Goal: Check status: Check status

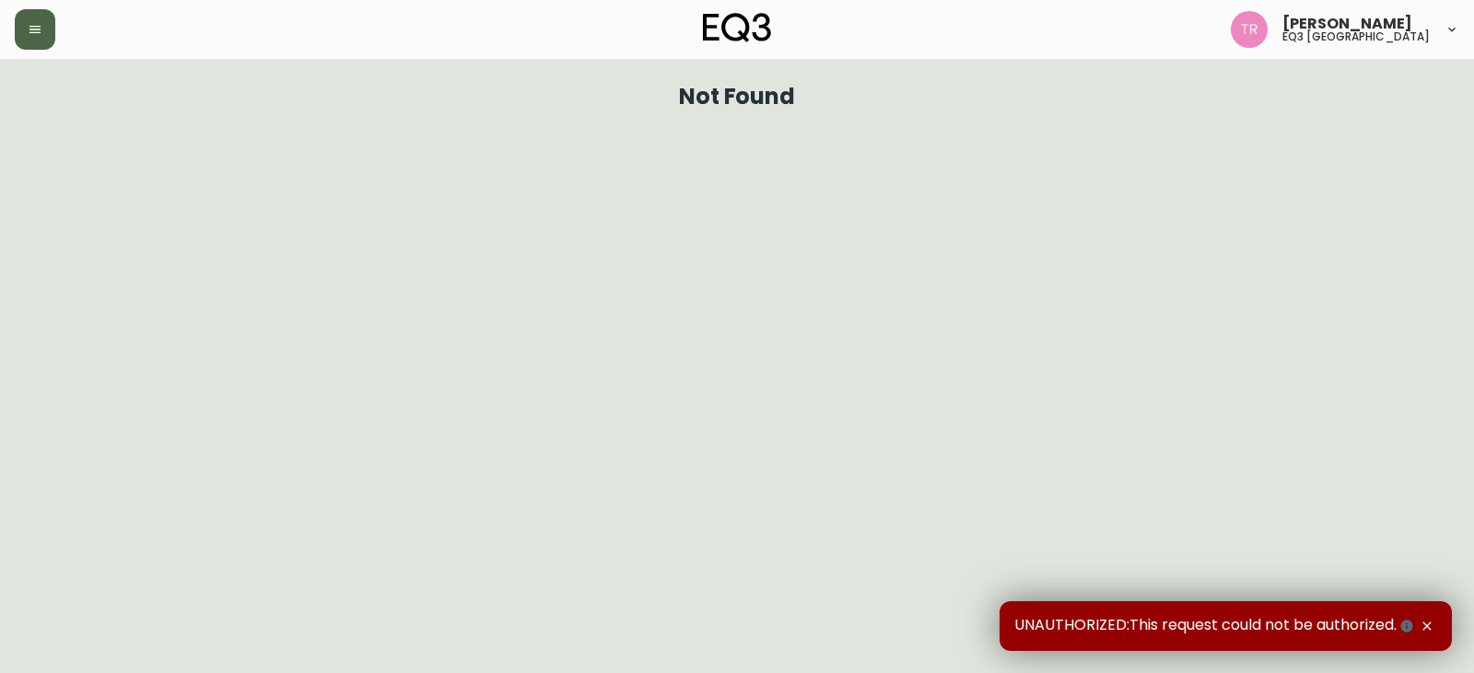
click at [37, 39] on button "button" at bounding box center [35, 29] width 41 height 41
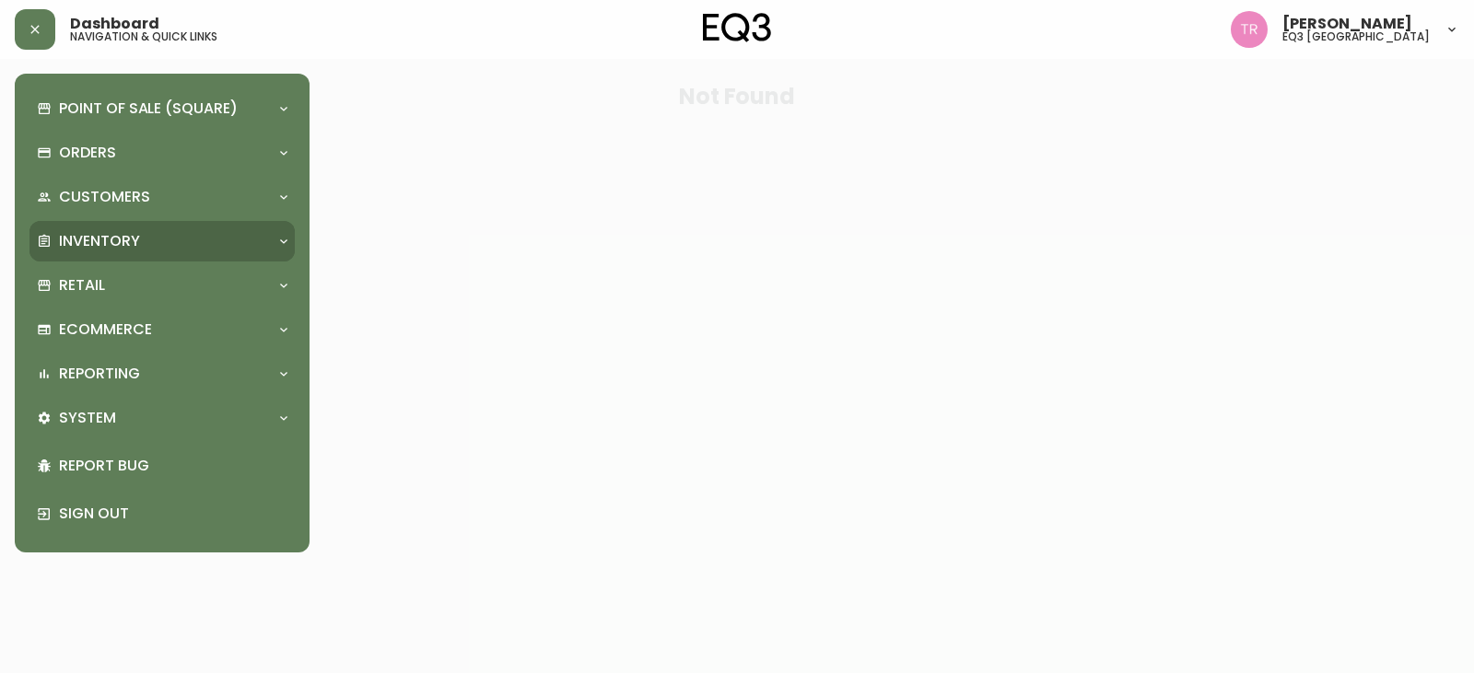
click at [124, 236] on p "Inventory" at bounding box center [99, 241] width 81 height 20
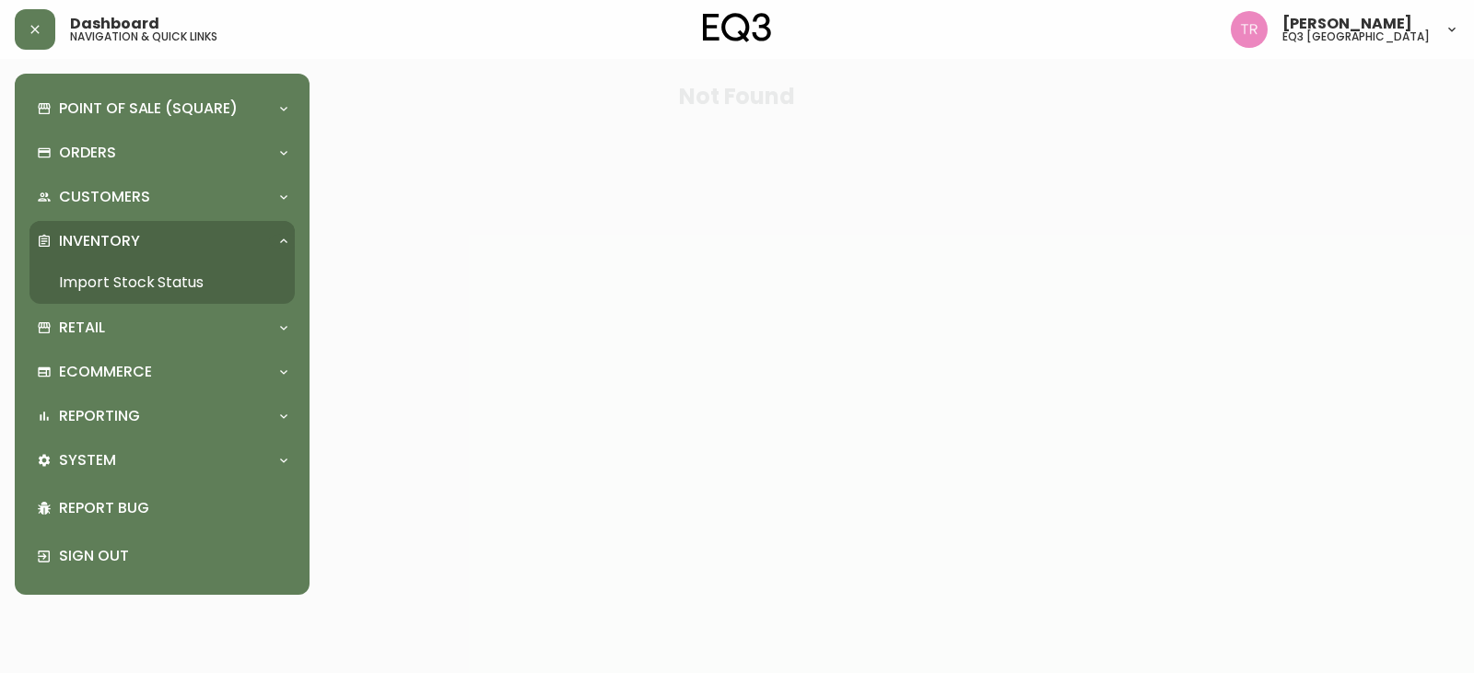
click at [146, 284] on link "Import Stock Status" at bounding box center [161, 283] width 265 height 42
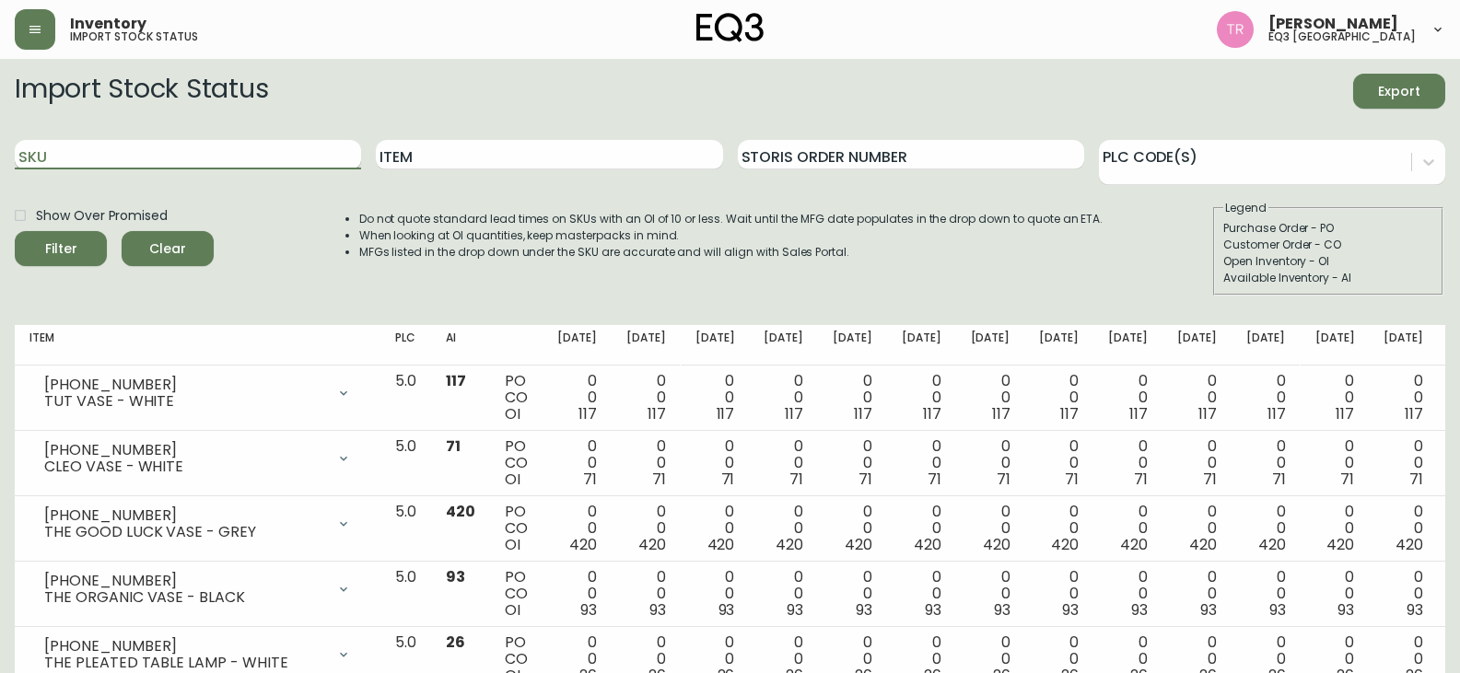
click at [197, 157] on input "SKU" at bounding box center [188, 154] width 346 height 29
paste input "3180-270-1-A"
type input "3180-270-1-A"
click at [15, 231] on button "Filter" at bounding box center [61, 248] width 92 height 35
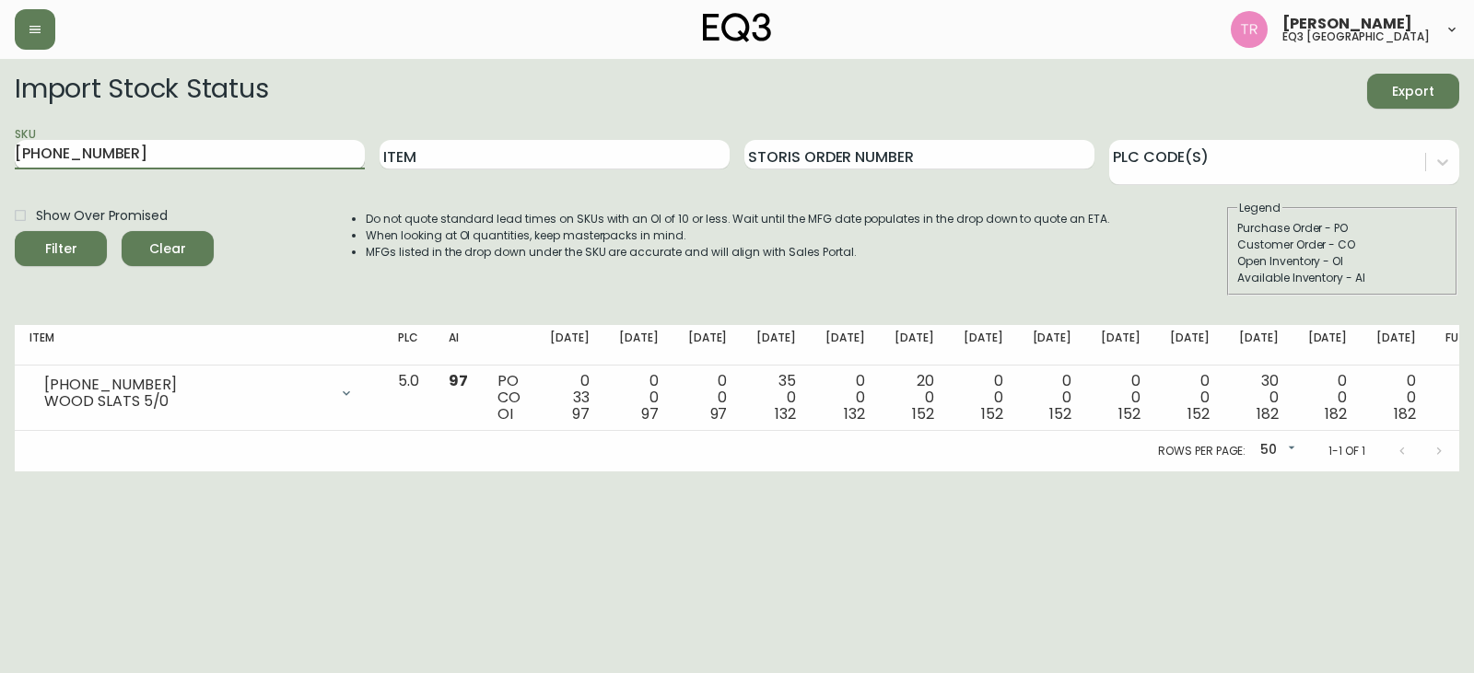
click at [205, 164] on input "3050-433-0" at bounding box center [190, 154] width 350 height 29
click at [205, 163] on input "3050-433-0" at bounding box center [190, 154] width 350 height 29
click at [205, 158] on input "3050-433-0" at bounding box center [190, 154] width 350 height 29
type input "3180-269-1-B"
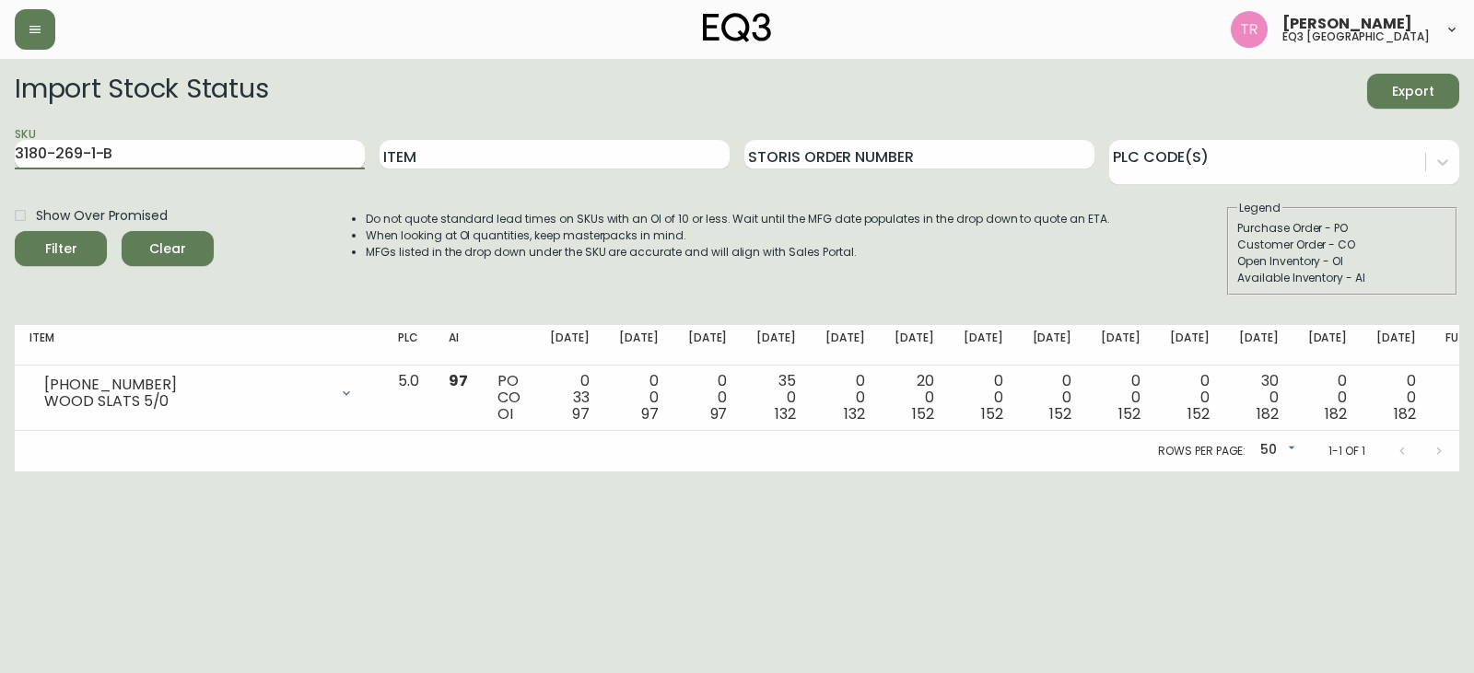
click at [15, 231] on button "Filter" at bounding box center [61, 248] width 92 height 35
